Goal: Navigation & Orientation: Understand site structure

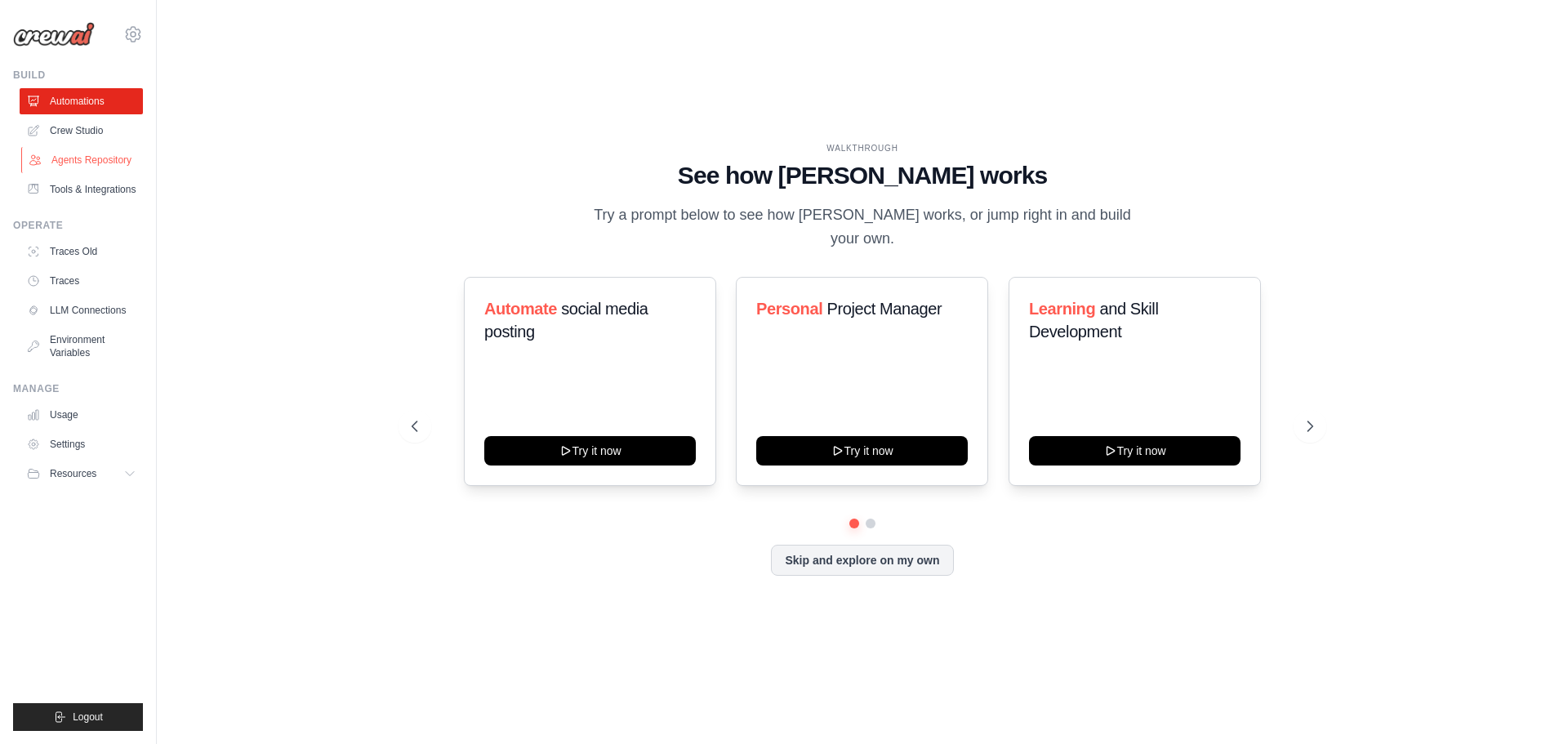
click at [97, 159] on link "Agents Repository" at bounding box center [83, 160] width 123 height 26
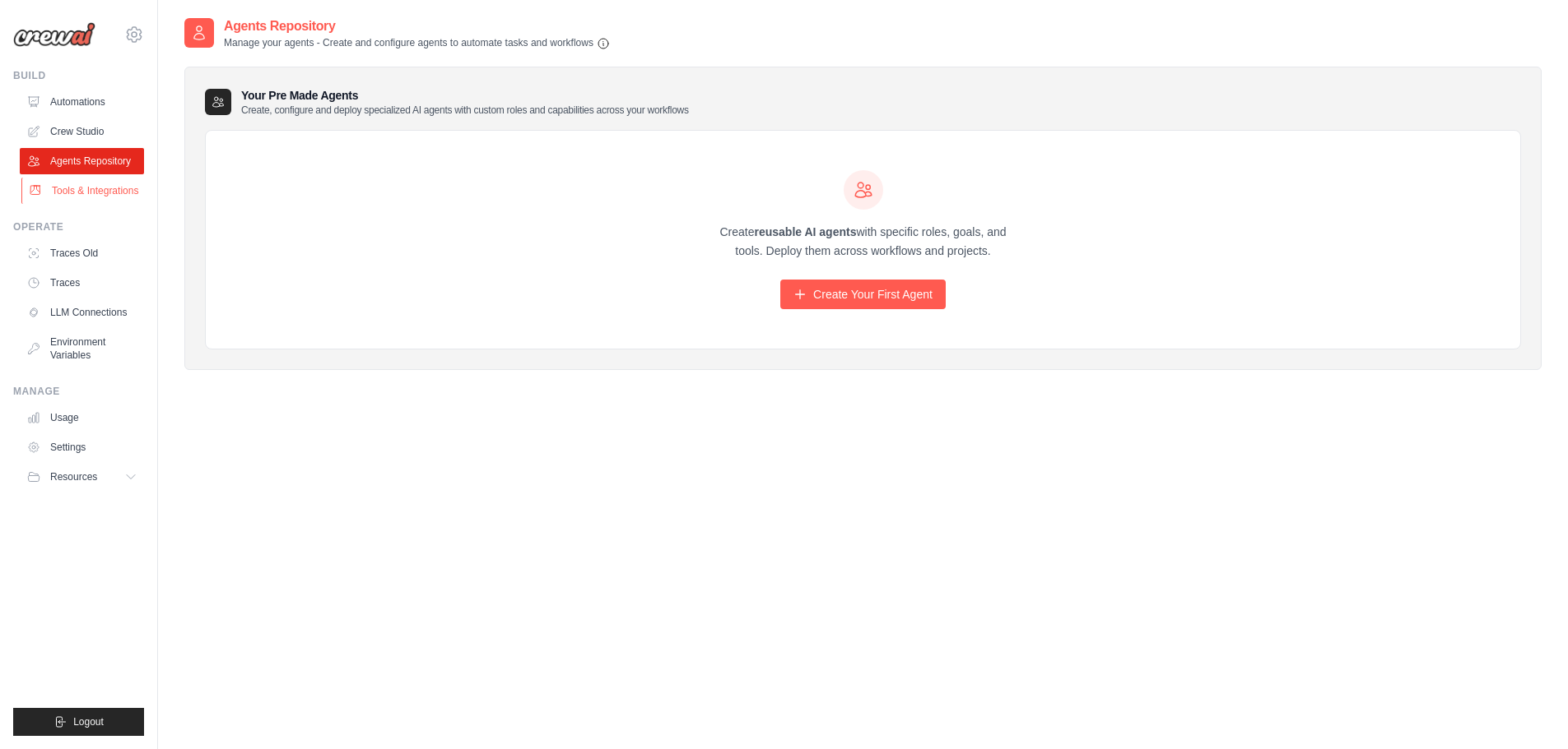
click at [98, 191] on link "Tools & Integrations" at bounding box center [83, 191] width 124 height 26
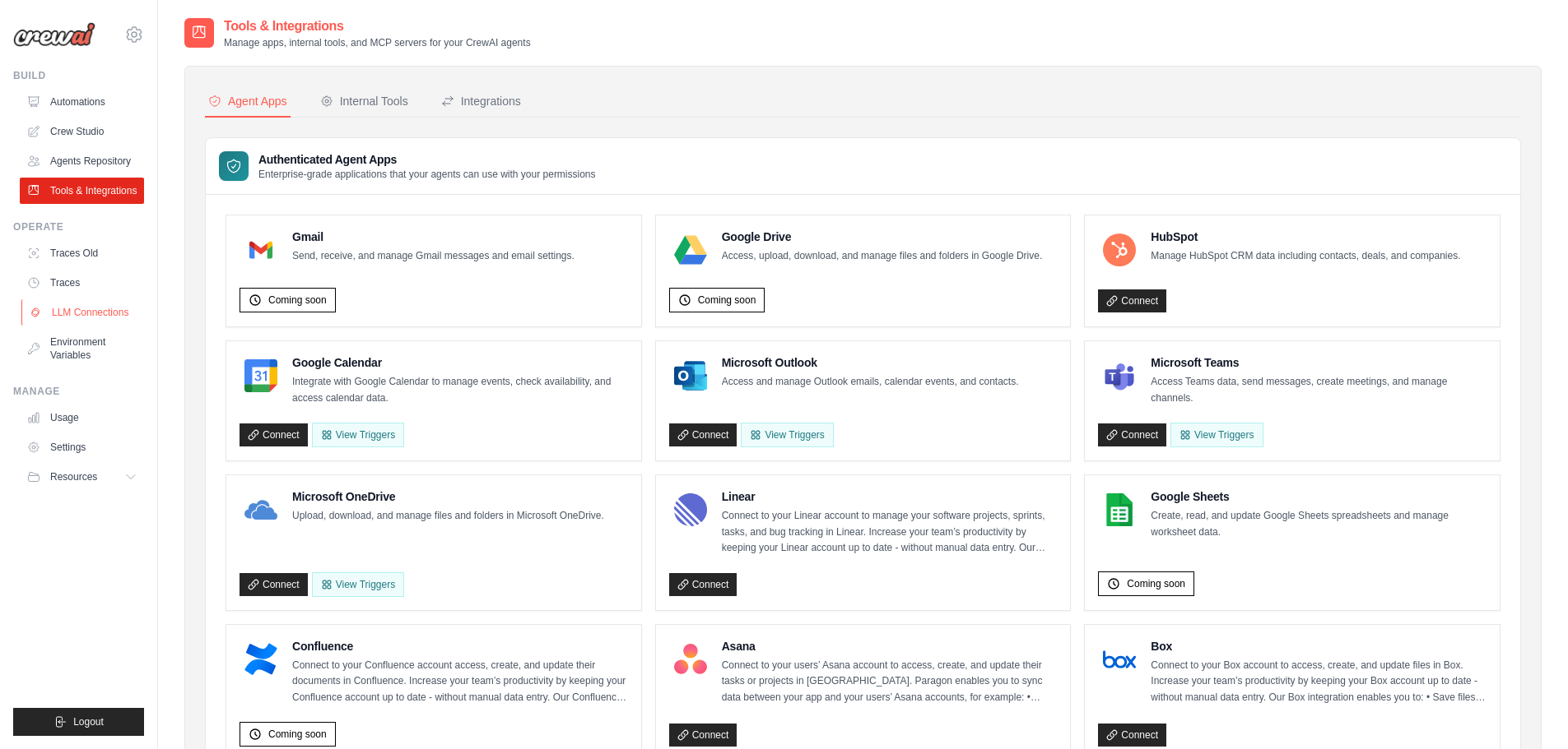
click at [72, 318] on link "LLM Connections" at bounding box center [83, 313] width 124 height 26
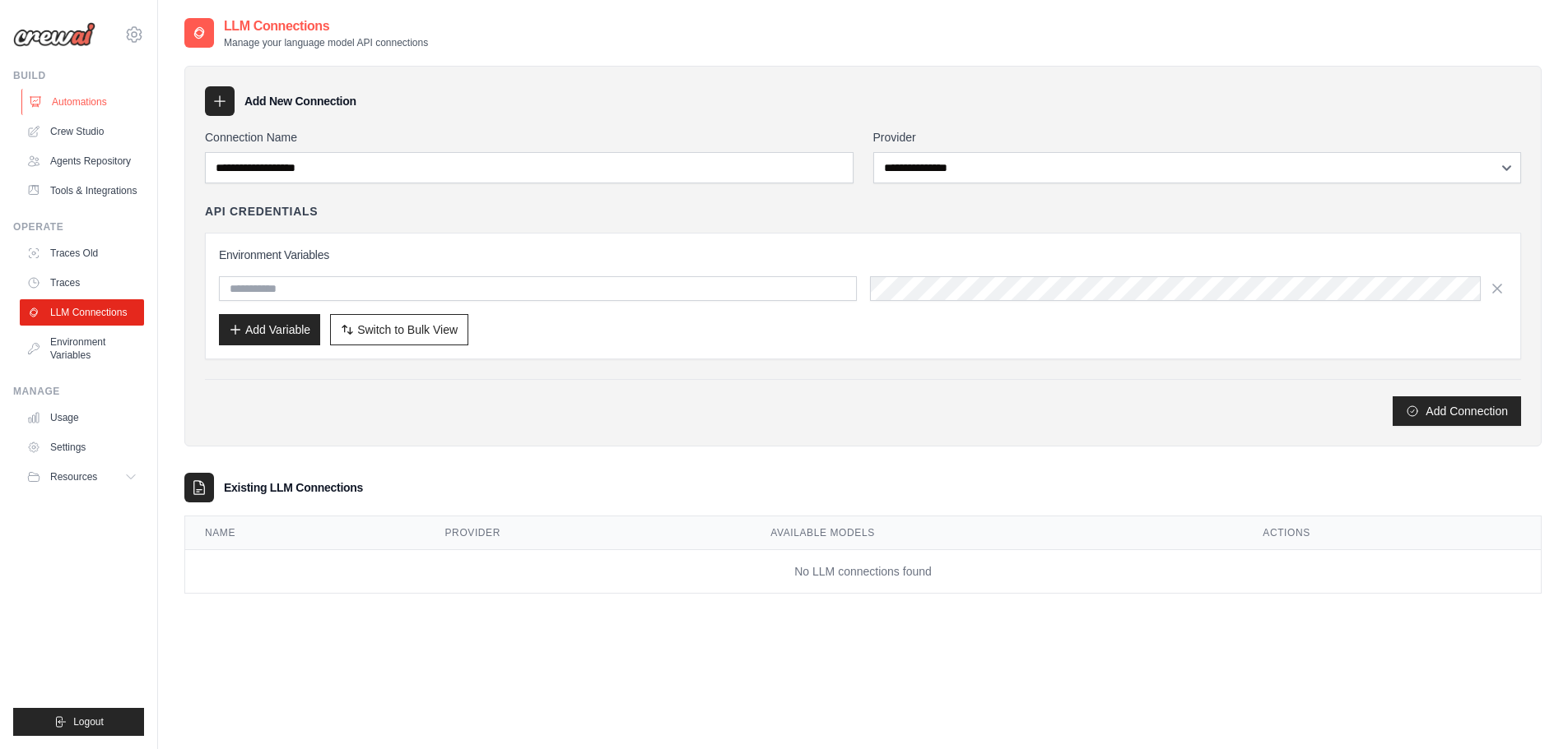
click at [86, 106] on link "Automations" at bounding box center [83, 102] width 124 height 26
